Goal: Information Seeking & Learning: Learn about a topic

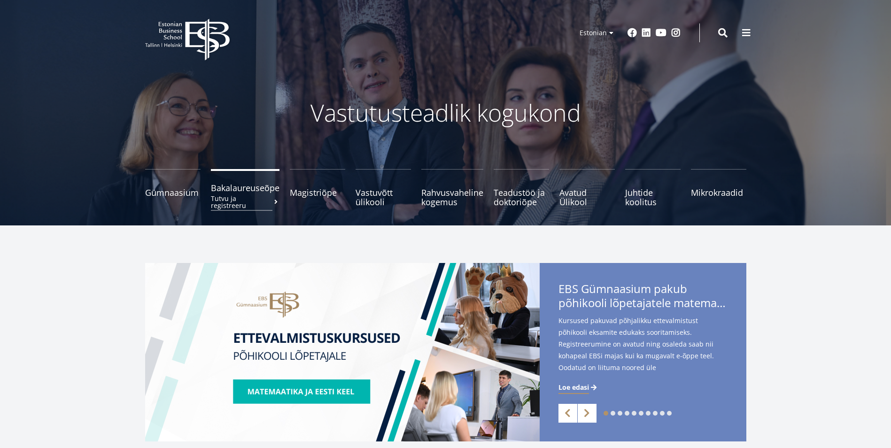
click at [243, 192] on span "Bakalaureuseõpe Tutvu ja registreeru" at bounding box center [245, 187] width 69 height 9
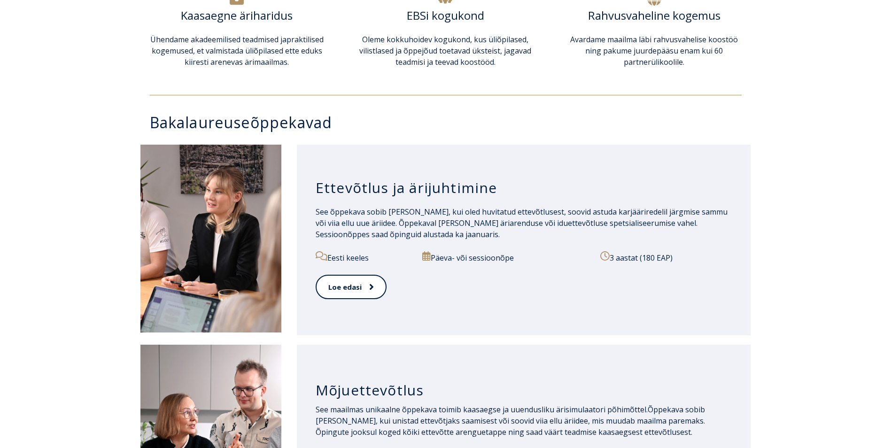
scroll to position [423, 0]
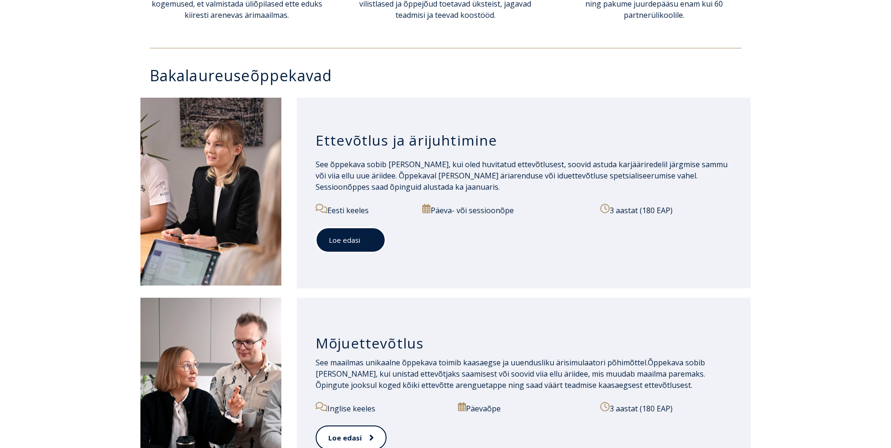
click at [344, 238] on link "Loe edasi" at bounding box center [351, 240] width 70 height 26
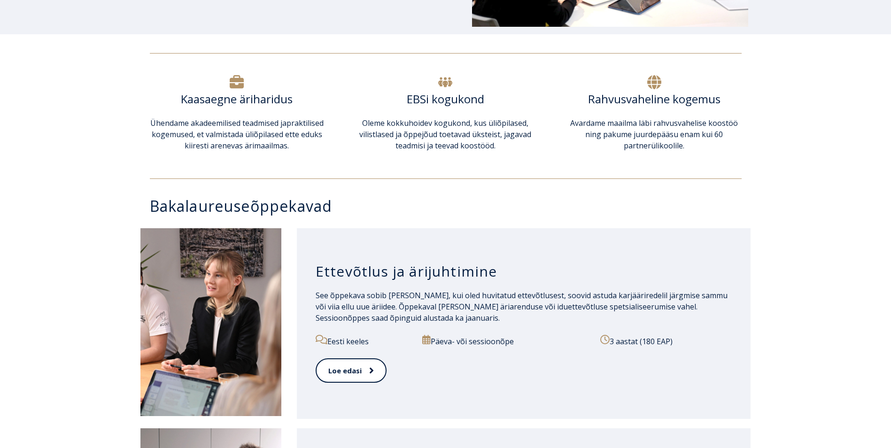
scroll to position [423, 0]
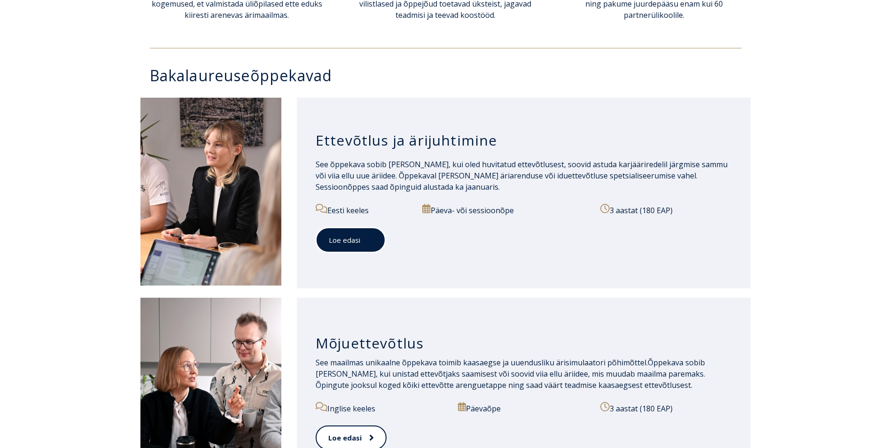
drag, startPoint x: 362, startPoint y: 235, endPoint x: 421, endPoint y: 264, distance: 65.8
click at [362, 235] on link "Loe edasi" at bounding box center [351, 240] width 70 height 26
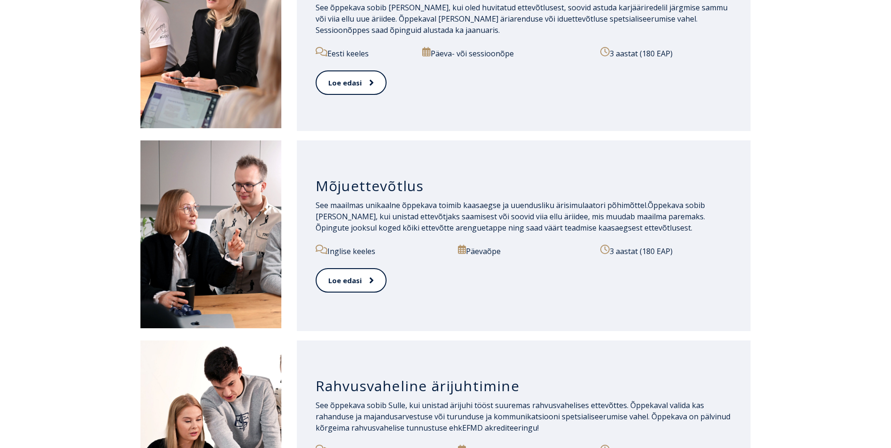
scroll to position [423, 0]
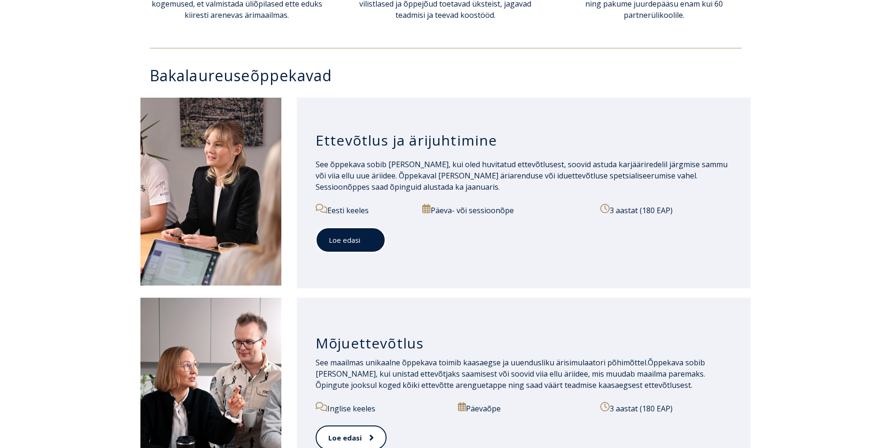
click at [370, 244] on icon at bounding box center [370, 239] width 5 height 9
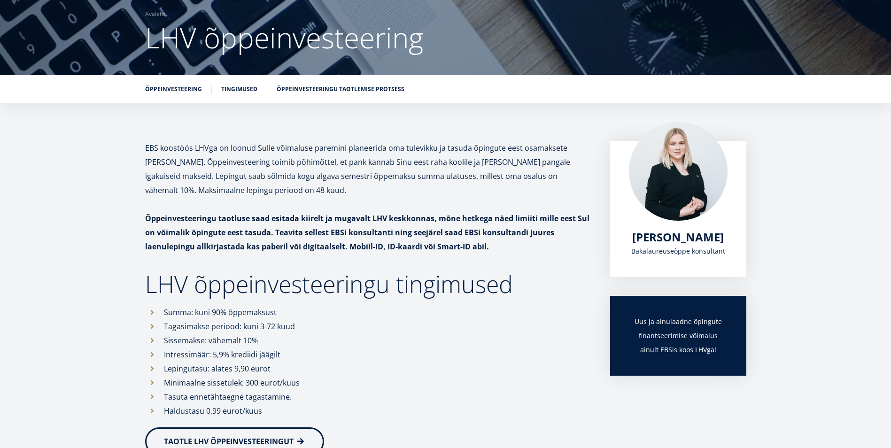
scroll to position [66, 0]
